Goal: Check status: Check status

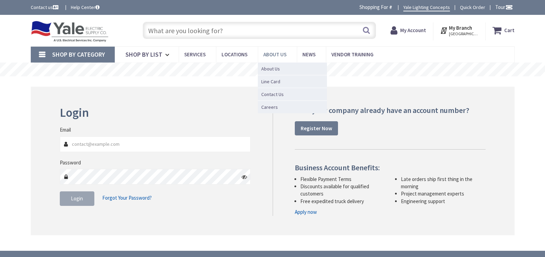
type input "FM [GEOGRAPHIC_DATA], [GEOGRAPHIC_DATA]"
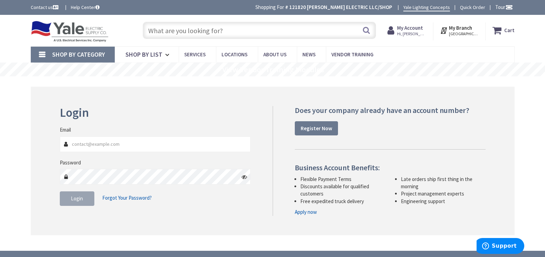
type input "[EMAIL_ADDRESS][DOMAIN_NAME]"
click at [231, 31] on input "text" at bounding box center [259, 30] width 233 height 17
click at [408, 30] on strong "My Account" at bounding box center [410, 28] width 26 height 7
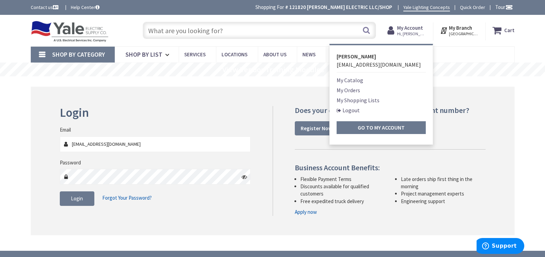
click at [349, 92] on link "My Orders" at bounding box center [348, 90] width 23 height 8
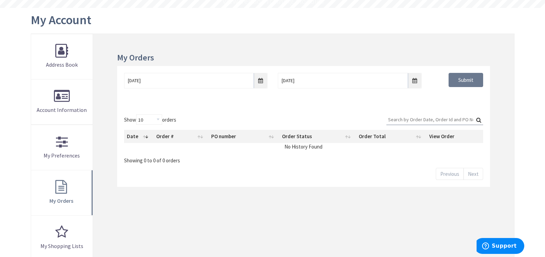
scroll to position [69, 0]
click at [259, 79] on input "8/29/2025" at bounding box center [195, 80] width 143 height 16
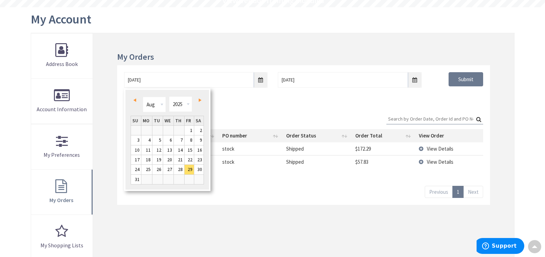
click at [134, 98] on link "Prev" at bounding box center [135, 100] width 9 height 9
click at [159, 130] on link "1" at bounding box center [157, 130] width 10 height 9
type input "07/01/2025"
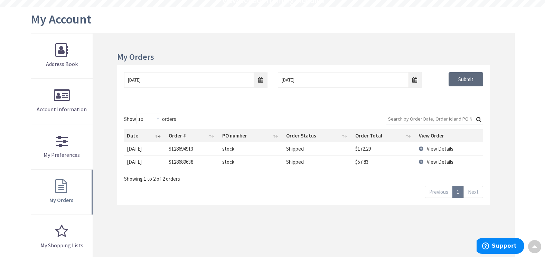
click at [456, 84] on input "Submit" at bounding box center [466, 79] width 35 height 15
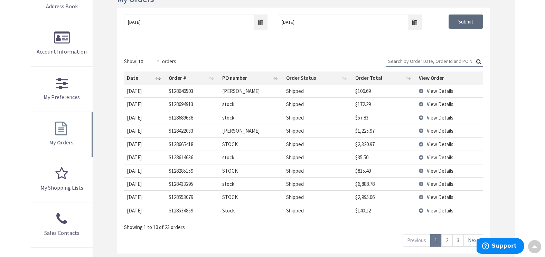
scroll to position [138, 0]
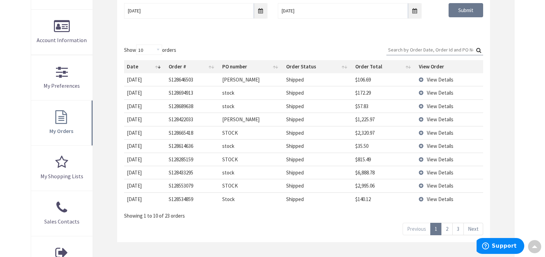
click at [444, 83] on span "View Details" at bounding box center [440, 79] width 27 height 7
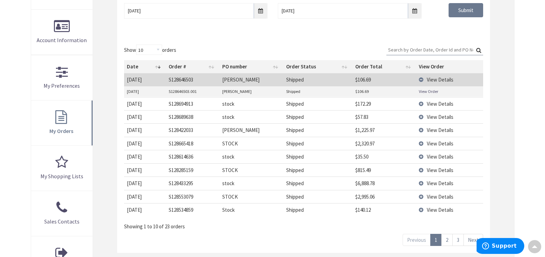
click at [437, 82] on span "View Details" at bounding box center [440, 79] width 27 height 7
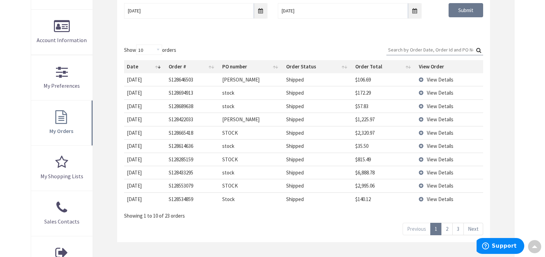
click at [443, 231] on link "2" at bounding box center [446, 229] width 11 height 12
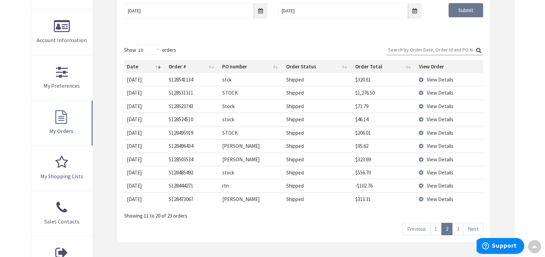
click at [431, 163] on span "View Details" at bounding box center [440, 159] width 27 height 7
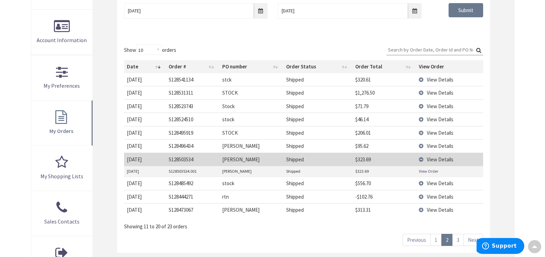
click at [428, 174] on link "View Order" at bounding box center [428, 171] width 19 height 6
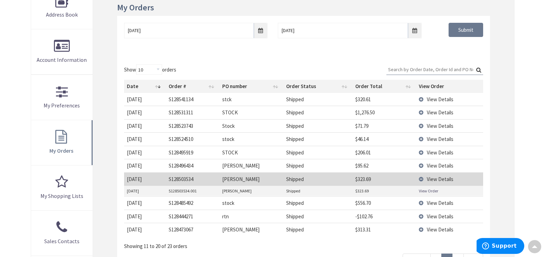
scroll to position [173, 0]
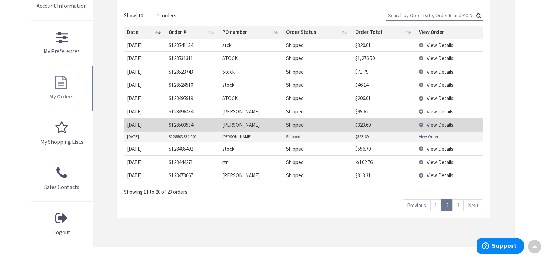
click at [424, 129] on td "View Details" at bounding box center [449, 124] width 67 height 13
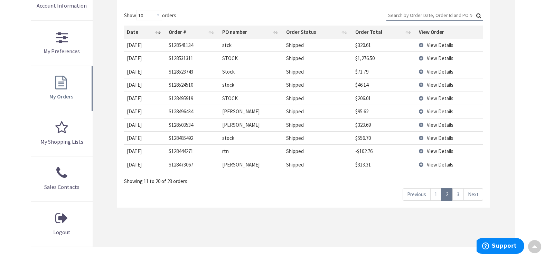
scroll to position [0, 0]
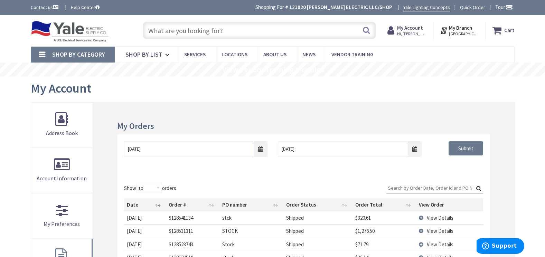
click at [401, 88] on div "My Account" at bounding box center [273, 89] width 484 height 26
drag, startPoint x: 530, startPoint y: 27, endPoint x: 376, endPoint y: 105, distance: 173.1
click at [376, 105] on div "My Orders 07/01/2025 9/5/2025 Submit Show 10 25 50 100 orders Search: Date Orde…" at bounding box center [303, 260] width 421 height 317
drag, startPoint x: 450, startPoint y: 86, endPoint x: 452, endPoint y: 89, distance: 3.7
click at [452, 89] on div "My Account" at bounding box center [273, 89] width 484 height 26
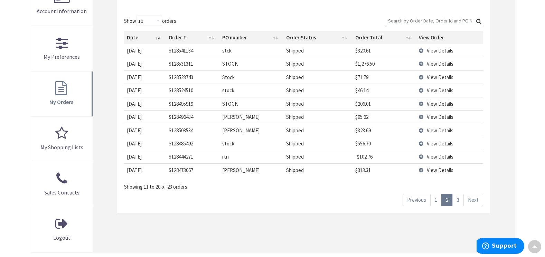
scroll to position [173, 0]
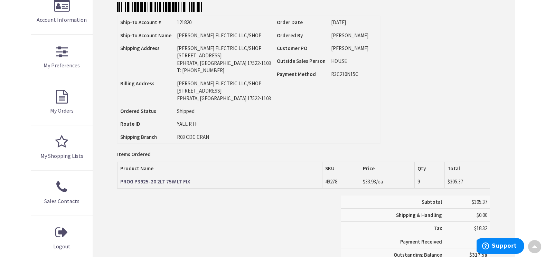
scroll to position [69, 0]
